Goal: Information Seeking & Learning: Learn about a topic

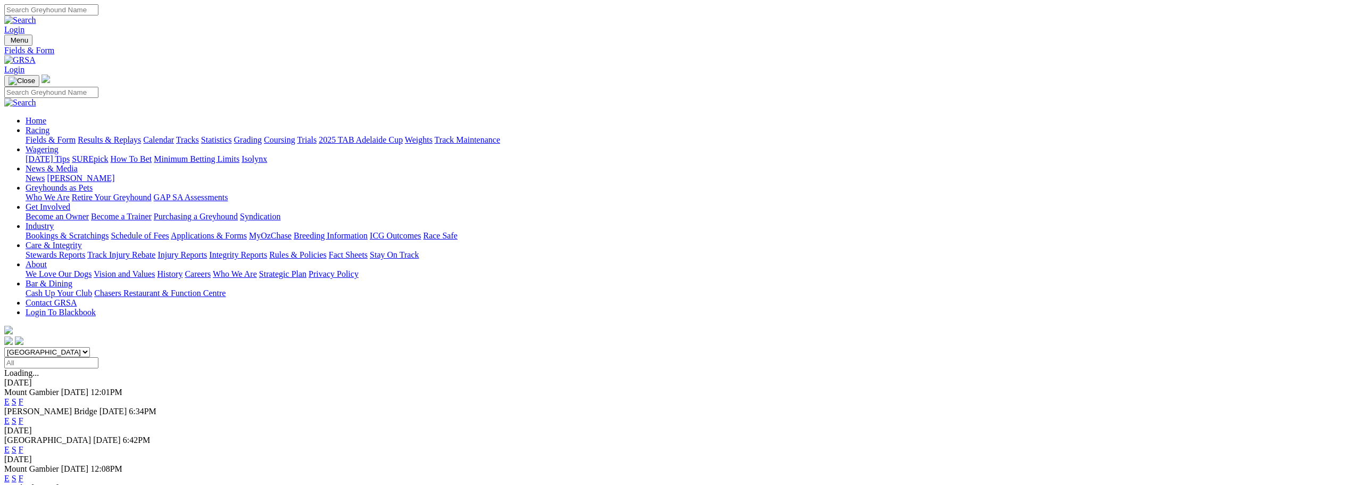
click at [98, 15] on input "Search" at bounding box center [51, 9] width 94 height 11
type input "tara's lily"
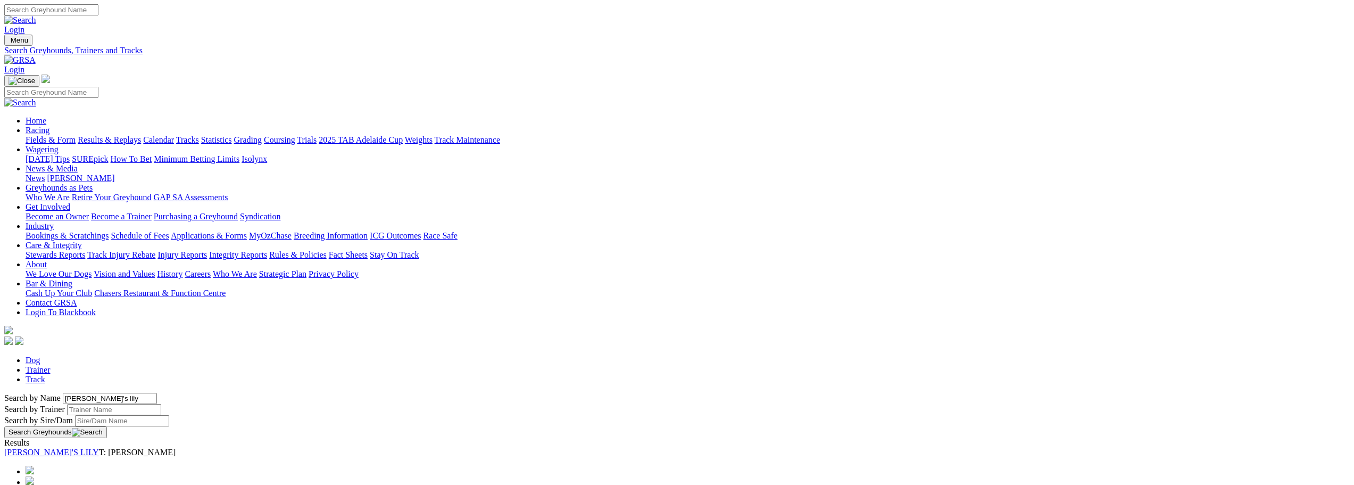
click at [99, 447] on link "[PERSON_NAME]'S LILY" at bounding box center [51, 451] width 95 height 9
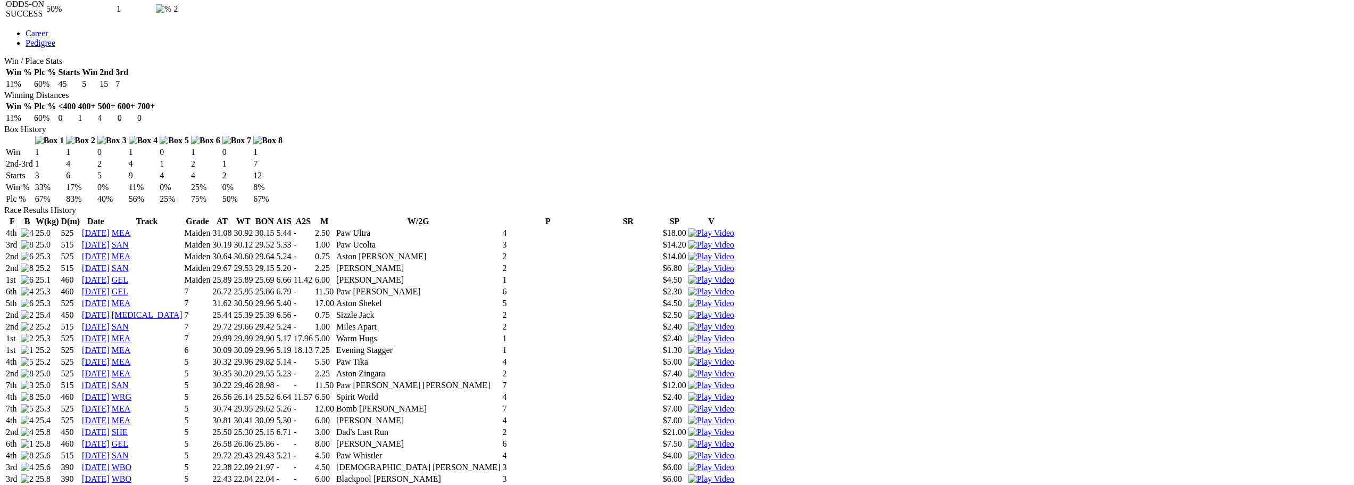
scroll to position [585, 0]
